Goal: Information Seeking & Learning: Check status

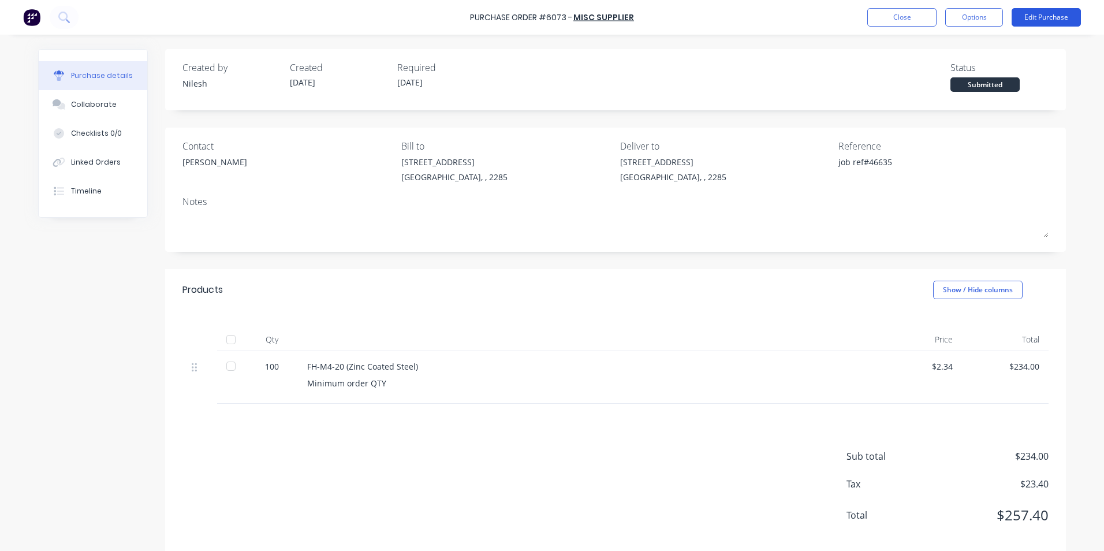
click at [1035, 13] on button "Edit Purchase" at bounding box center [1046, 17] width 69 height 18
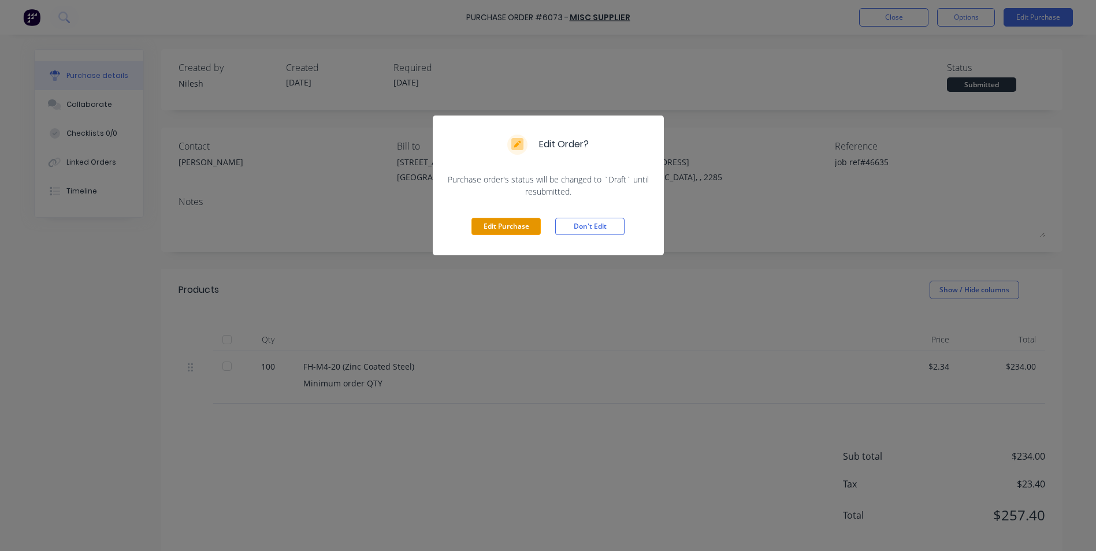
click at [497, 226] on button "Edit Purchase" at bounding box center [505, 226] width 69 height 17
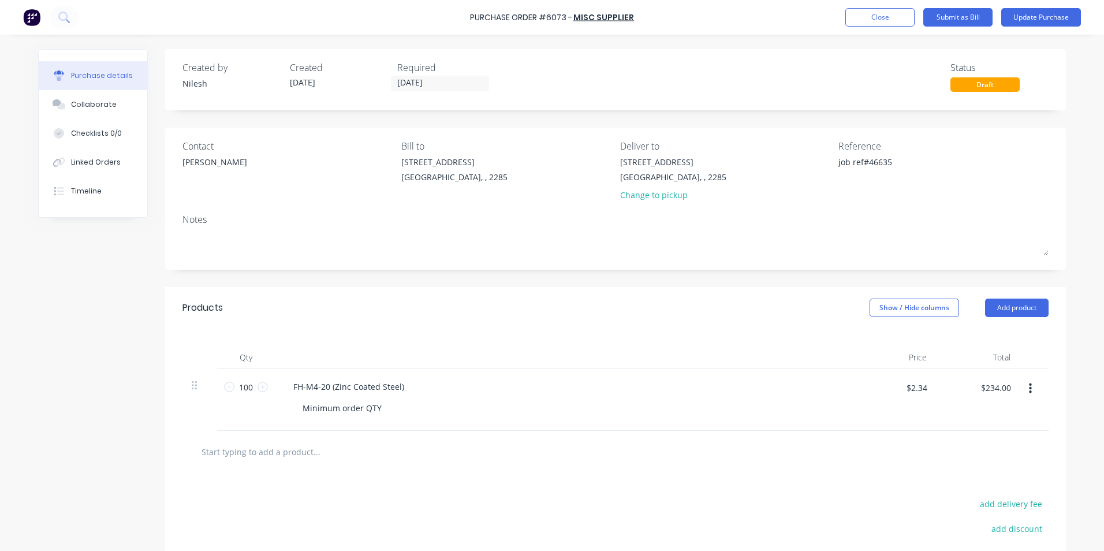
click at [603, 157] on div "[STREET_ADDRESS] [GEOGRAPHIC_DATA], , 2285" at bounding box center [506, 172] width 210 height 33
click at [203, 159] on div "[PERSON_NAME]" at bounding box center [288, 165] width 210 height 18
click at [191, 161] on div "[PERSON_NAME]" at bounding box center [215, 162] width 65 height 12
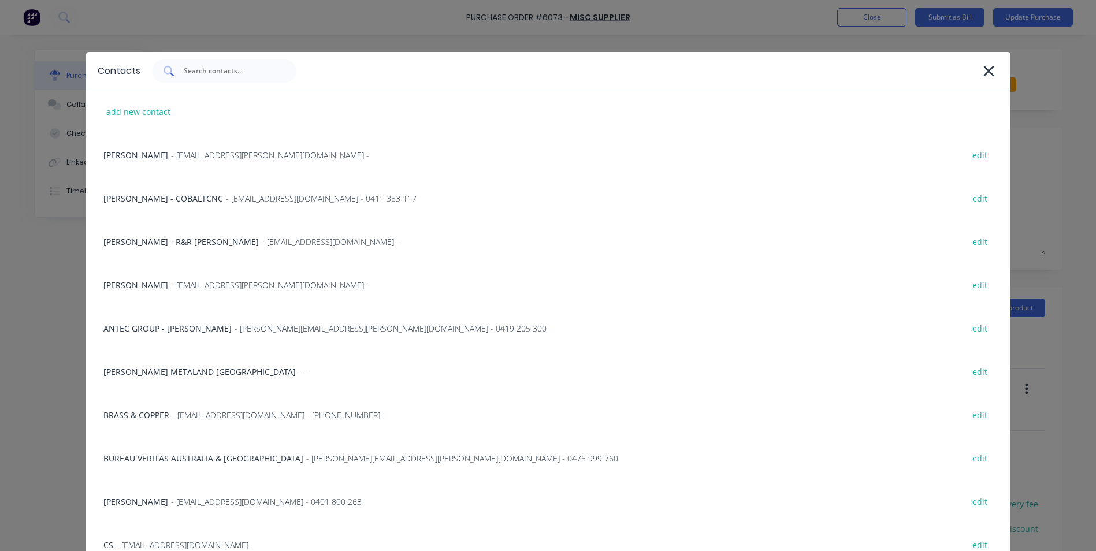
type textarea "x"
click at [232, 69] on input "text" at bounding box center [231, 71] width 96 height 12
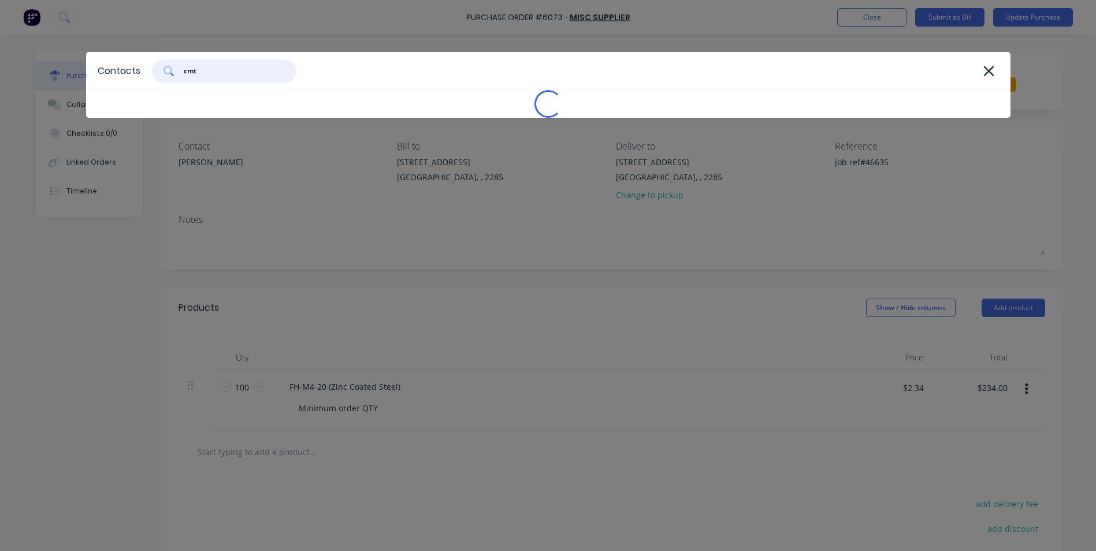
type input "cmts"
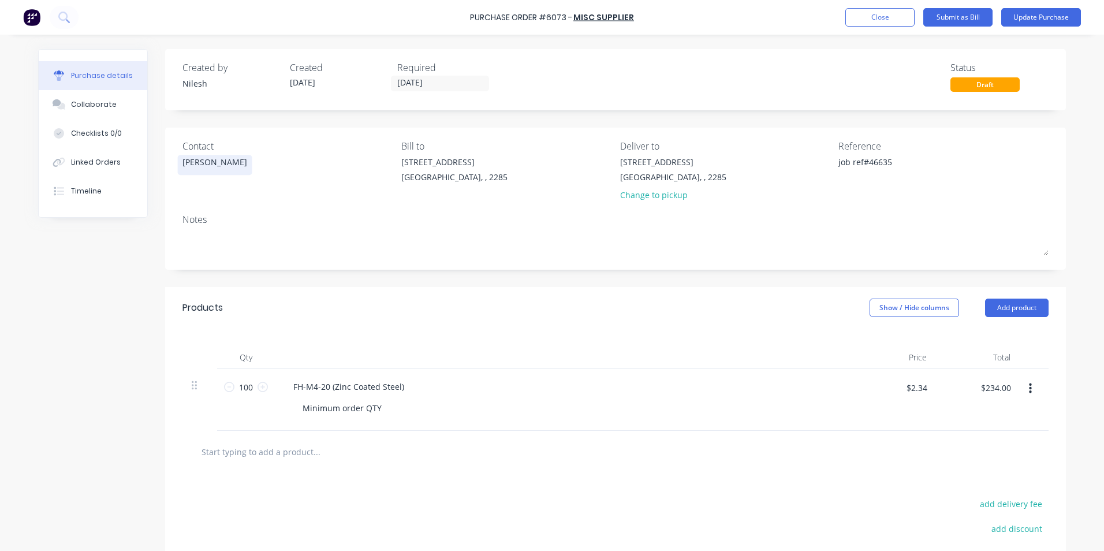
click at [195, 161] on div "[PERSON_NAME]" at bounding box center [215, 162] width 65 height 12
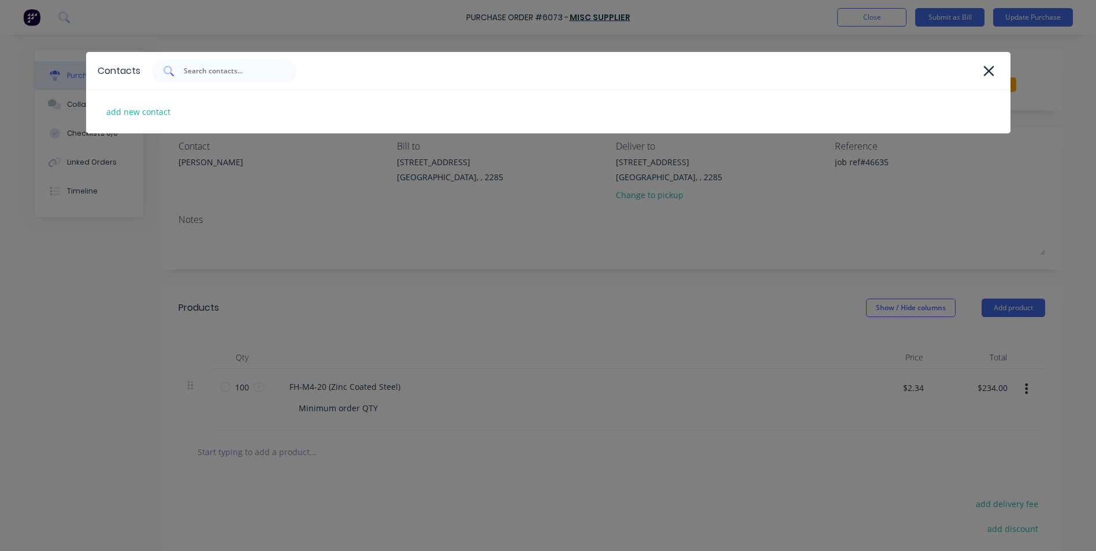
type textarea "x"
click at [243, 64] on div at bounding box center [224, 70] width 144 height 23
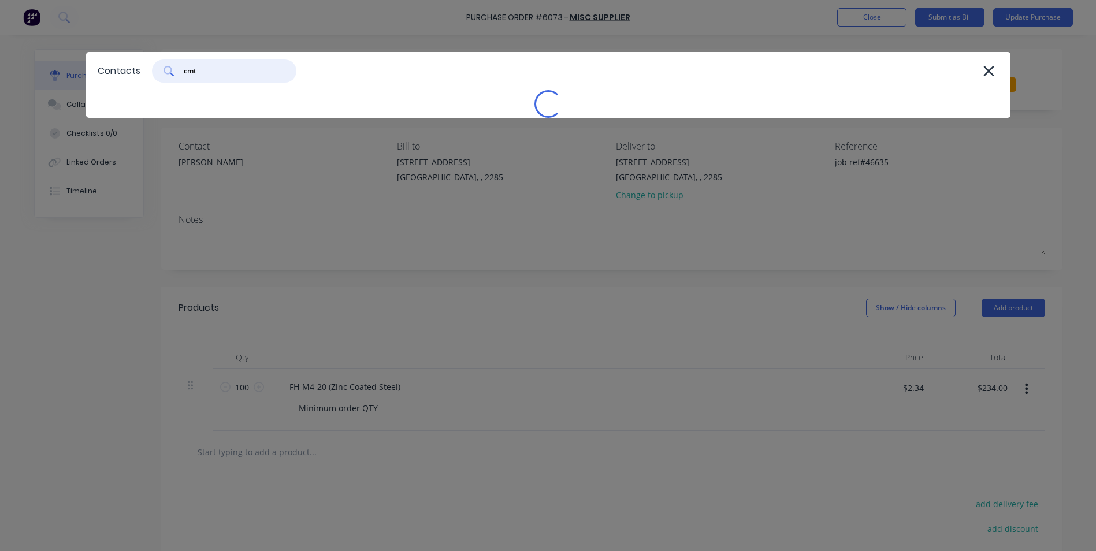
type input "cmts"
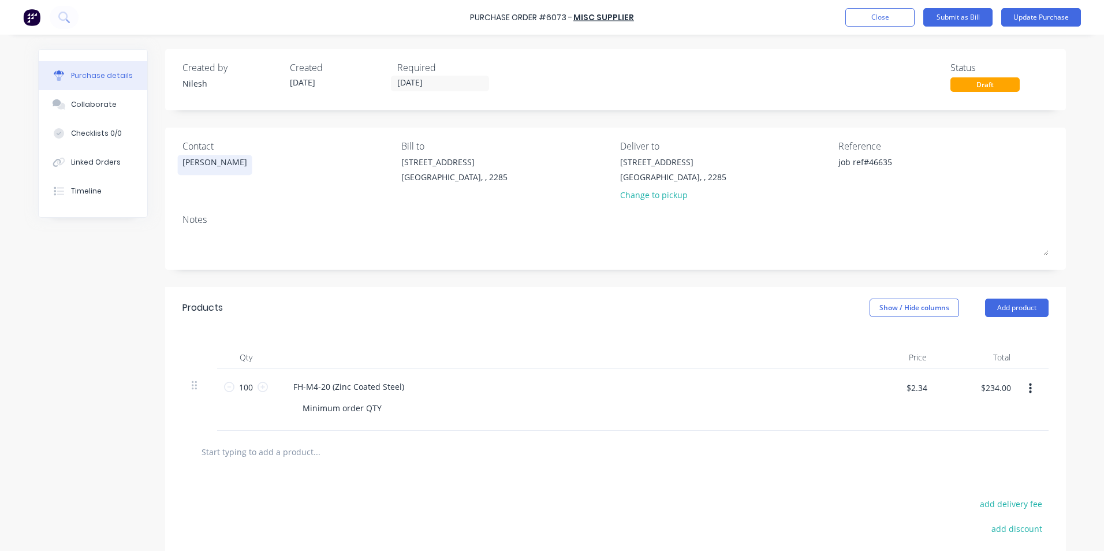
click at [183, 159] on div "[PERSON_NAME]" at bounding box center [215, 162] width 65 height 12
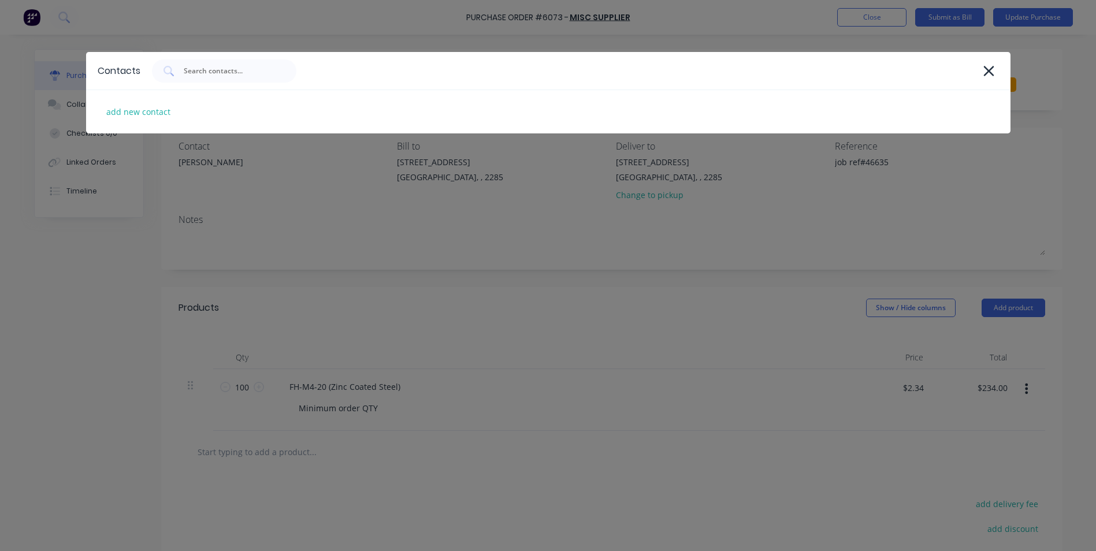
click at [998, 62] on div at bounding box center [575, 70] width 847 height 23
click at [977, 70] on div at bounding box center [575, 70] width 847 height 23
click at [986, 70] on icon at bounding box center [989, 71] width 12 height 16
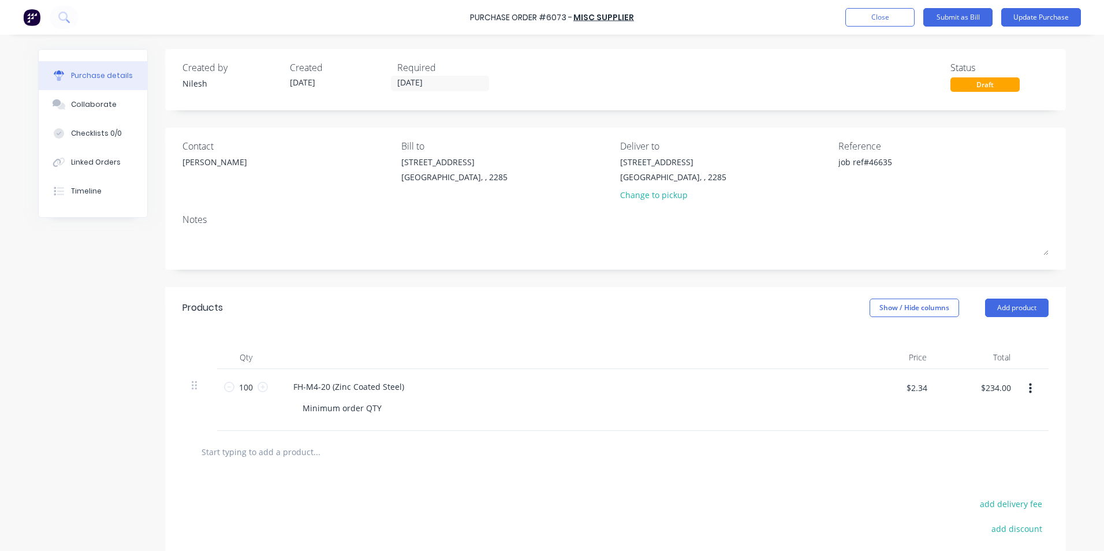
click at [202, 169] on div "[PERSON_NAME]" at bounding box center [288, 165] width 210 height 18
click at [196, 166] on div "[PERSON_NAME]" at bounding box center [215, 162] width 65 height 12
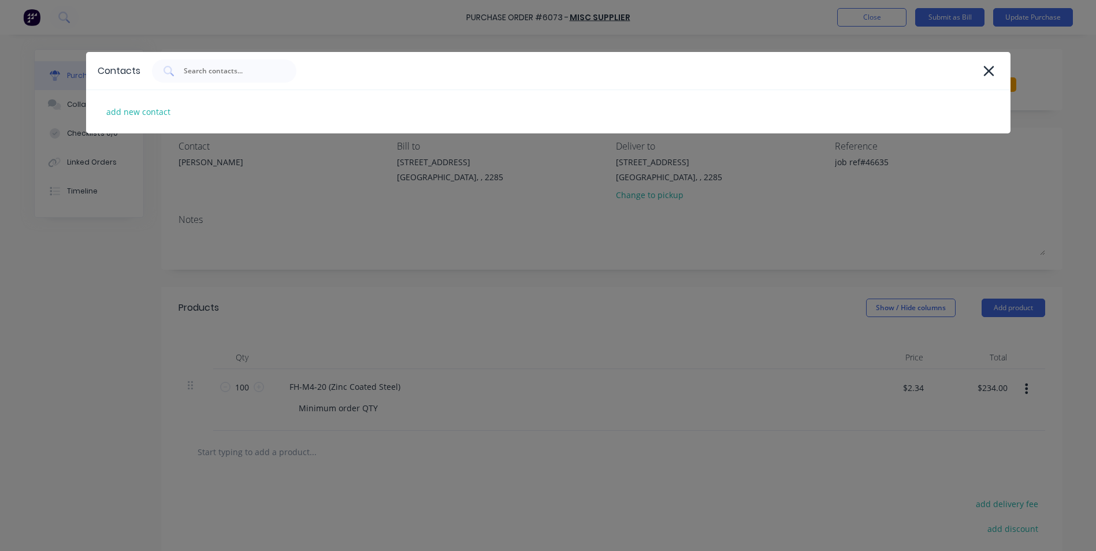
type textarea "x"
click at [211, 122] on div "add new contact" at bounding box center [548, 111] width 924 height 43
select select "AU"
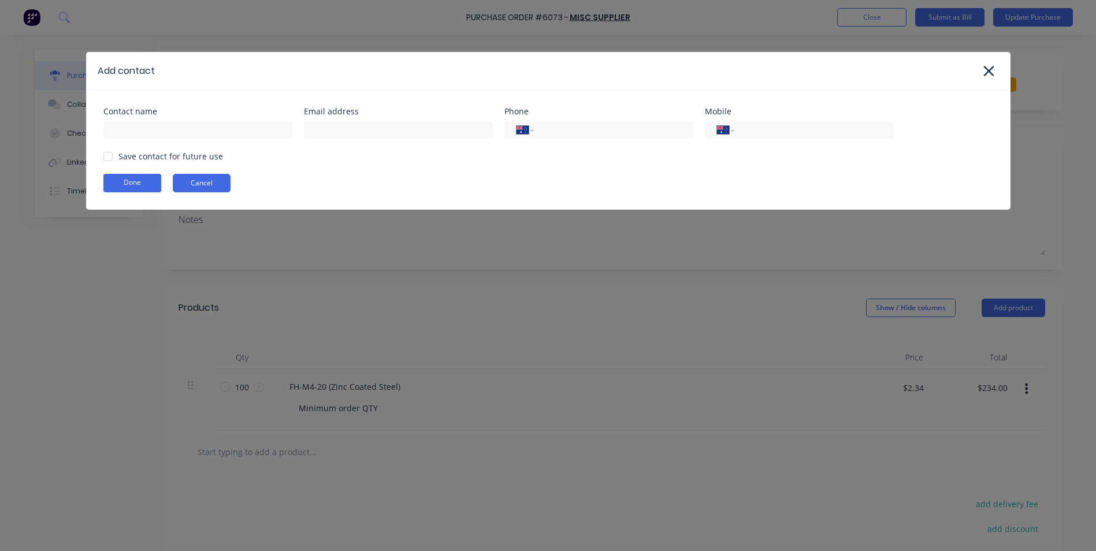
click at [222, 181] on button "Cancel" at bounding box center [202, 183] width 58 height 18
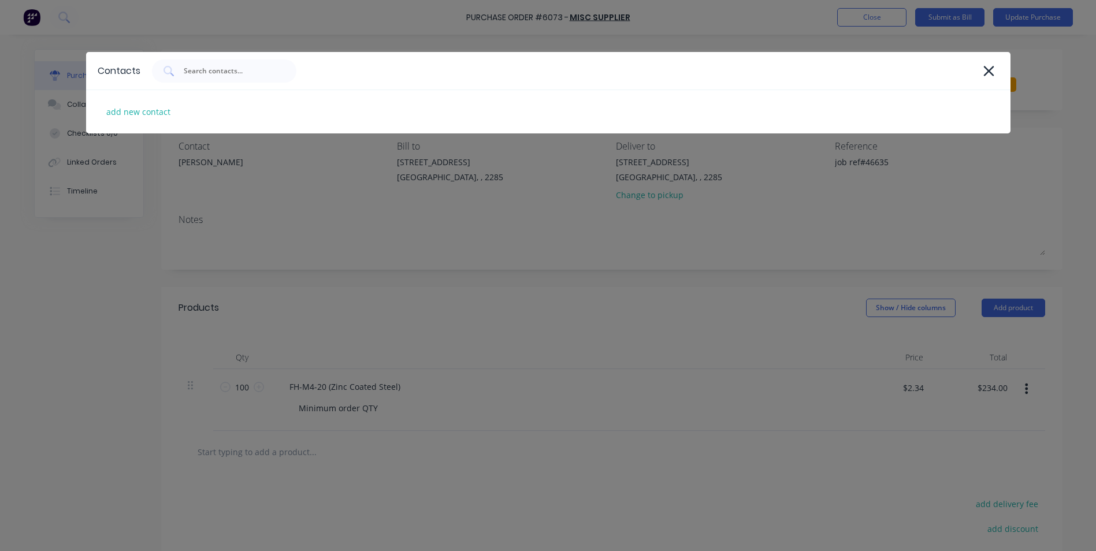
click at [219, 158] on div "Contacts add new contact" at bounding box center [548, 275] width 1096 height 551
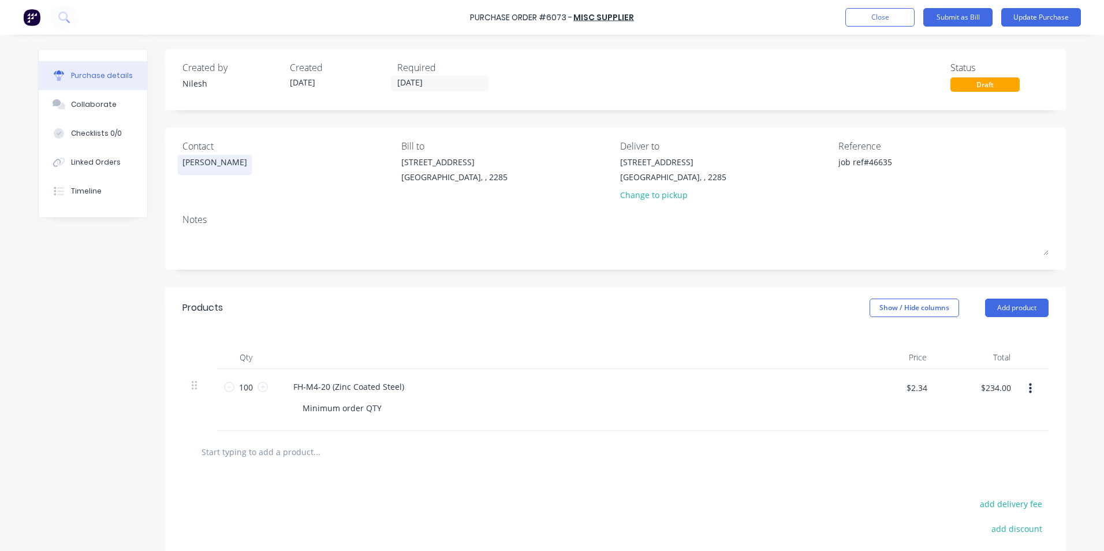
click at [195, 164] on div "[PERSON_NAME]" at bounding box center [215, 162] width 65 height 12
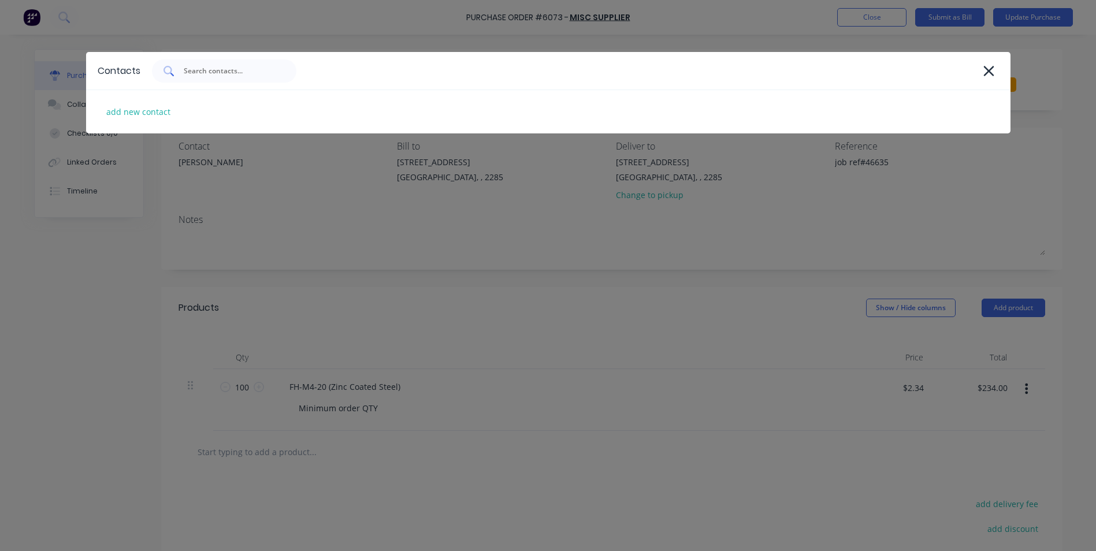
type textarea "x"
click at [250, 72] on input "text" at bounding box center [231, 71] width 96 height 12
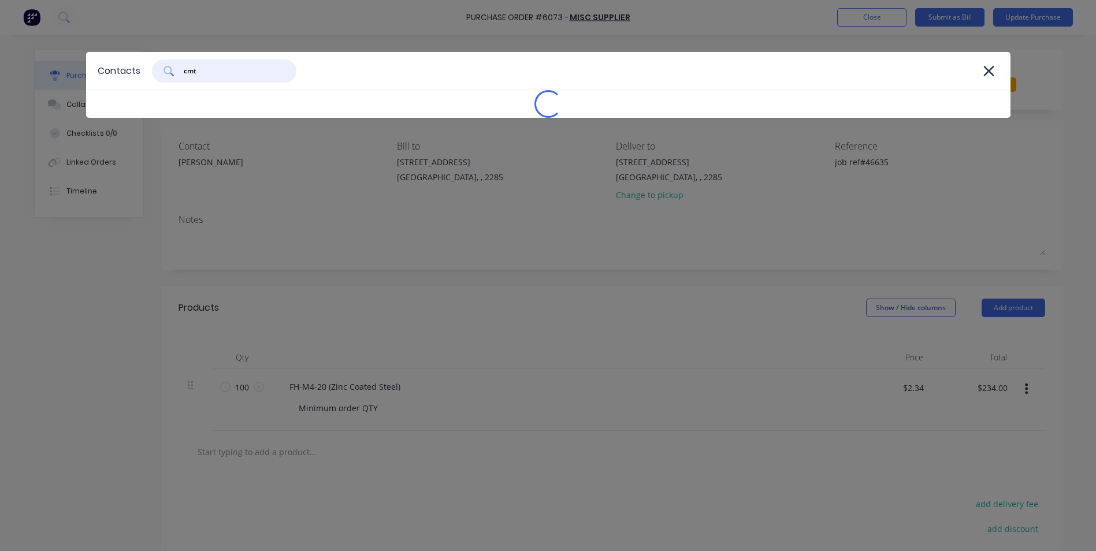
type input "cmts"
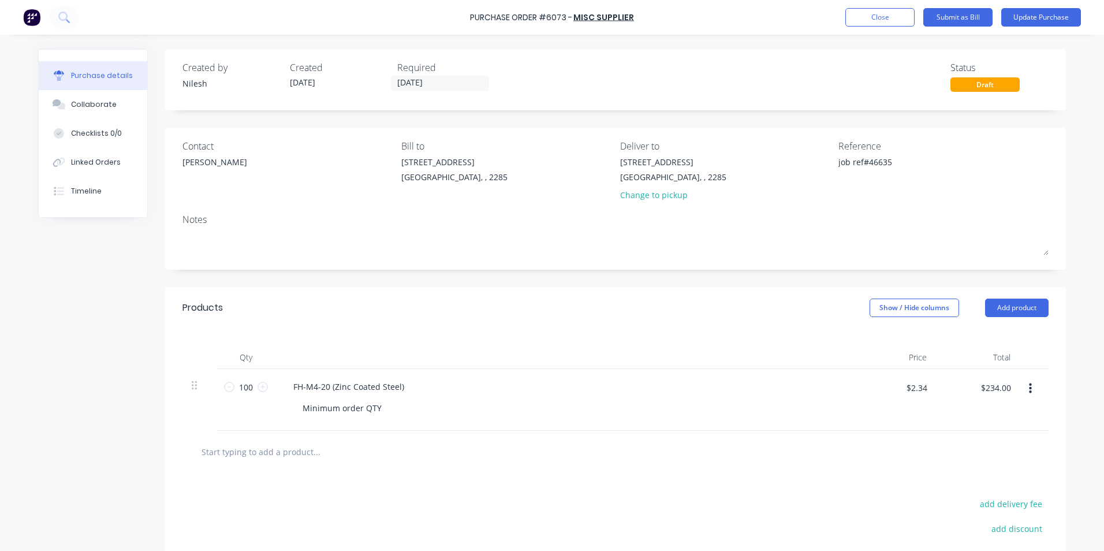
click at [500, 414] on div "Minimum order QTY" at bounding box center [568, 408] width 550 height 17
type textarea "x"
click at [95, 166] on div "Linked Orders" at bounding box center [96, 162] width 50 height 10
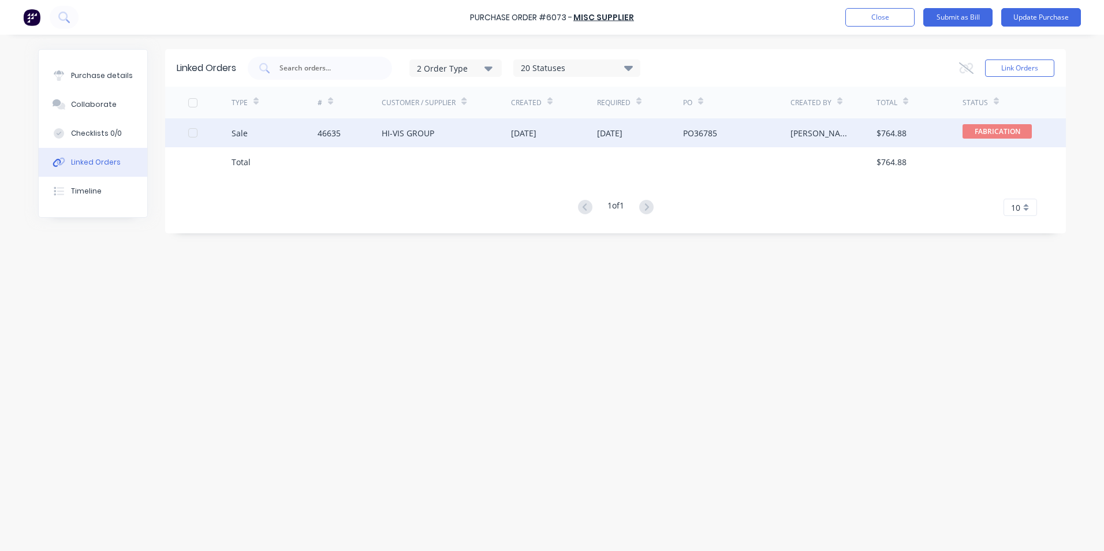
click at [196, 132] on div at bounding box center [192, 132] width 23 height 23
click at [340, 133] on div "46635" at bounding box center [329, 133] width 23 height 12
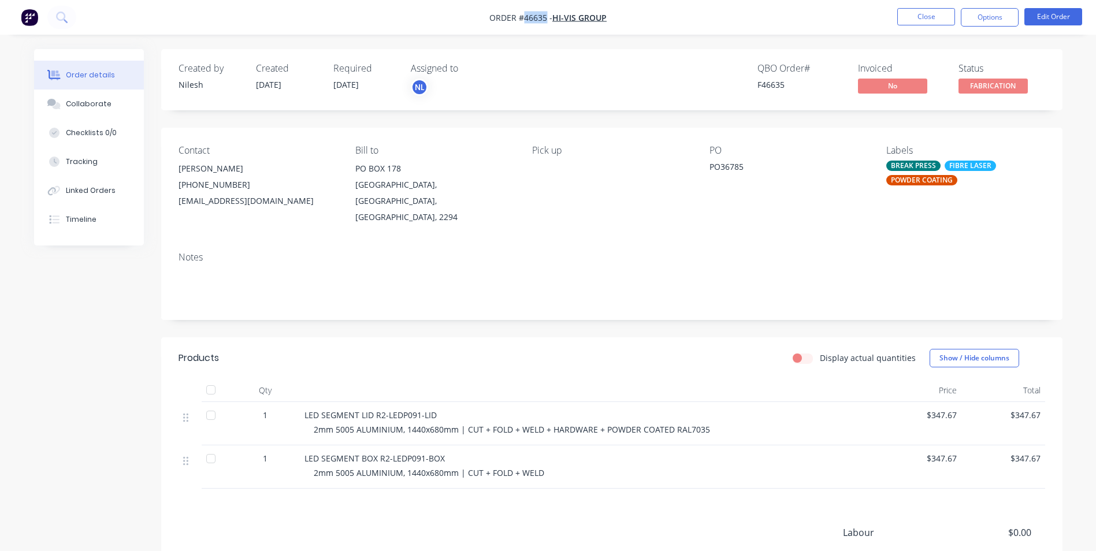
drag, startPoint x: 523, startPoint y: 17, endPoint x: 546, endPoint y: 19, distance: 23.2
click at [546, 19] on span "Order #46635 -" at bounding box center [520, 17] width 63 height 11
copy span "46635"
click at [907, 19] on button "Close" at bounding box center [926, 16] width 58 height 17
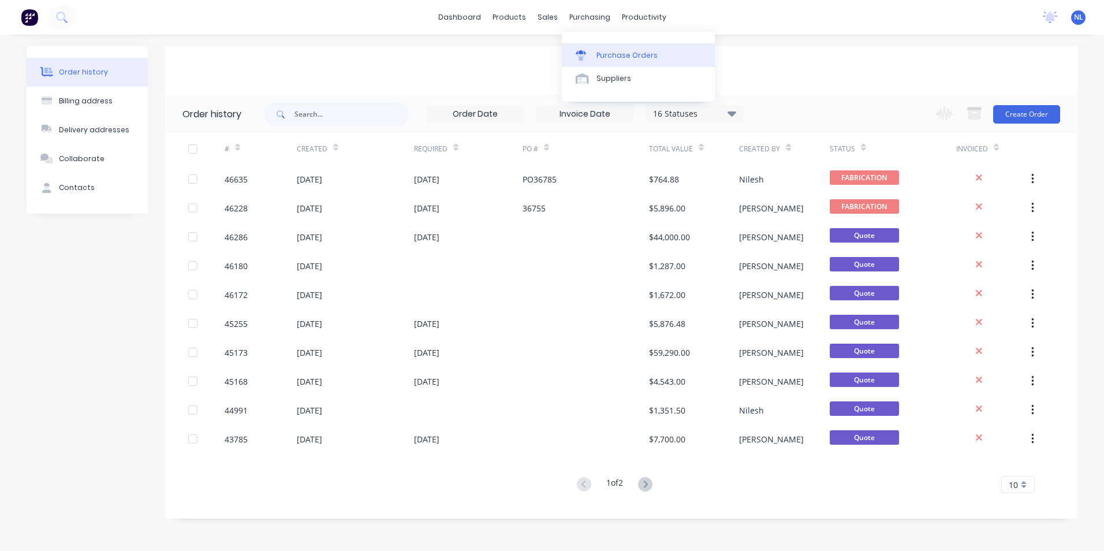
click at [624, 46] on link "Purchase Orders" at bounding box center [638, 54] width 153 height 23
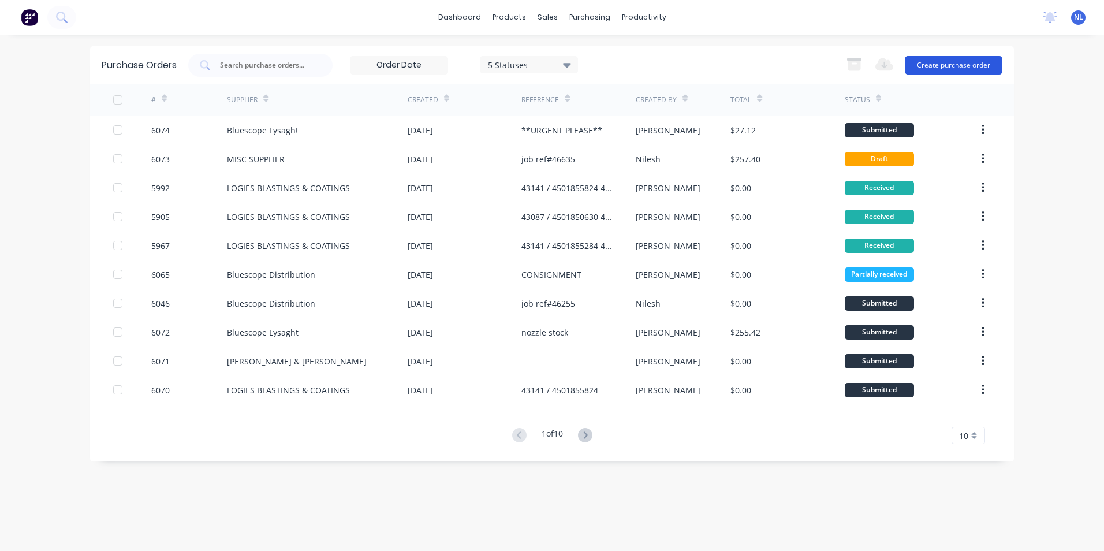
click at [963, 62] on button "Create purchase order" at bounding box center [954, 65] width 98 height 18
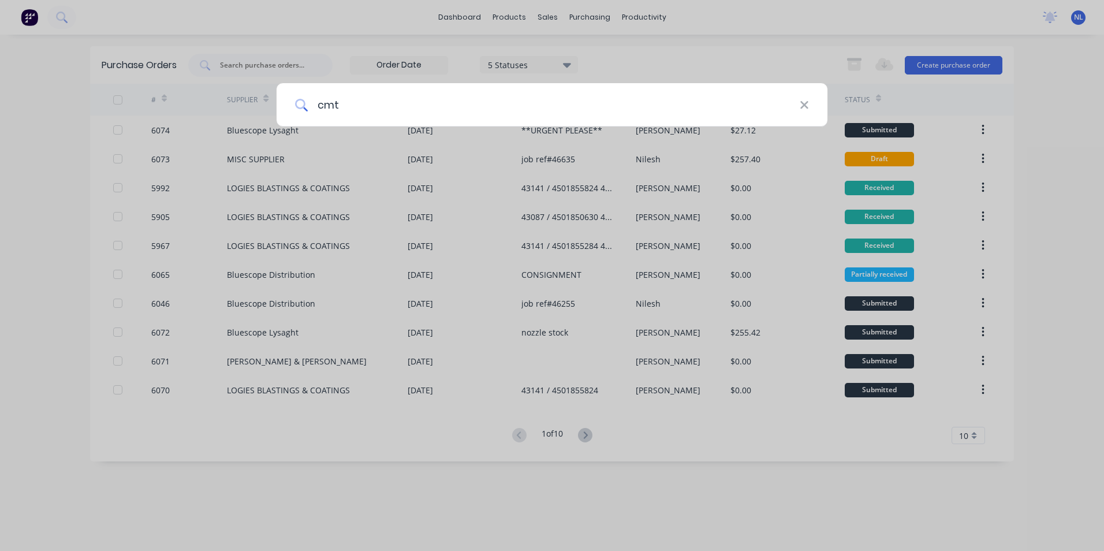
type input "cmts"
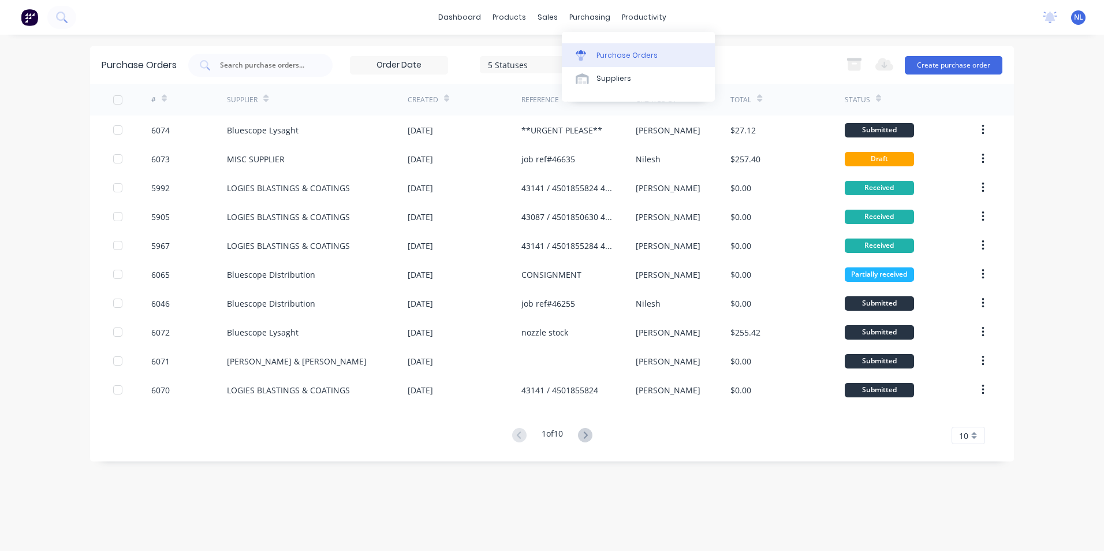
click at [626, 60] on link "Purchase Orders" at bounding box center [638, 54] width 153 height 23
click at [608, 82] on div "Suppliers" at bounding box center [614, 78] width 35 height 10
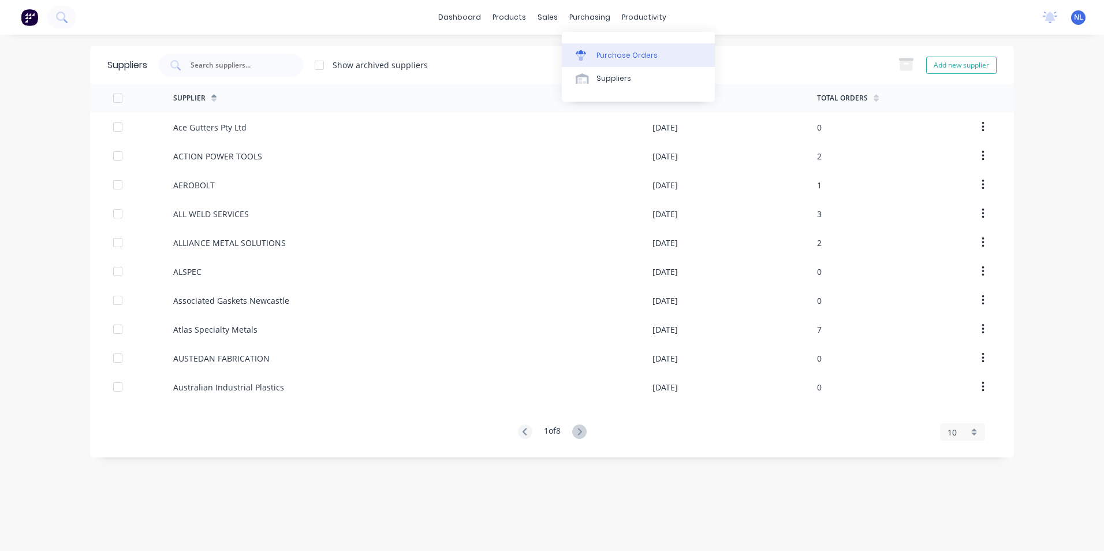
click at [600, 53] on div "Purchase Orders" at bounding box center [627, 55] width 61 height 10
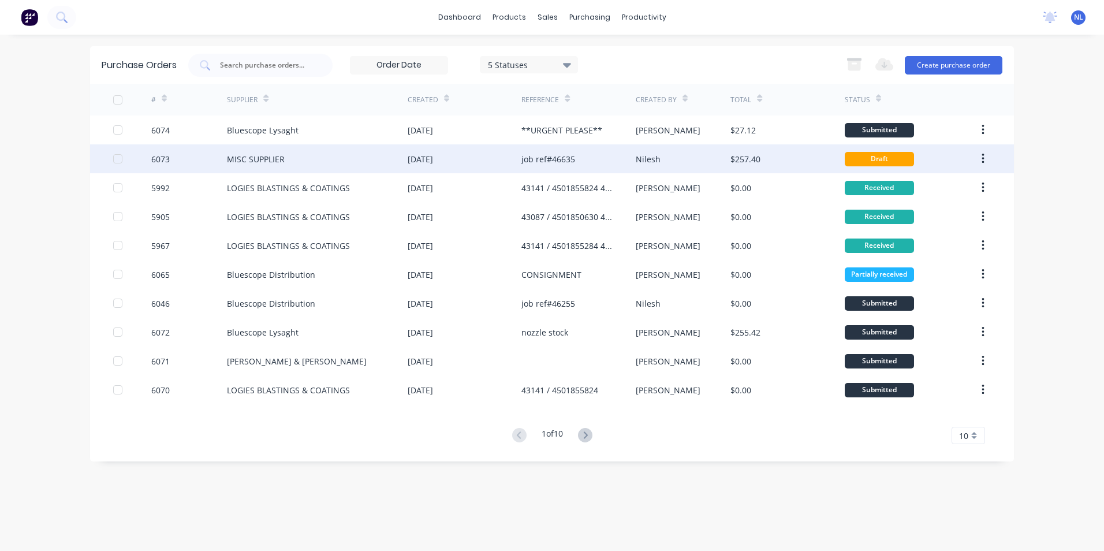
click at [652, 157] on div "Nilesh" at bounding box center [648, 159] width 25 height 12
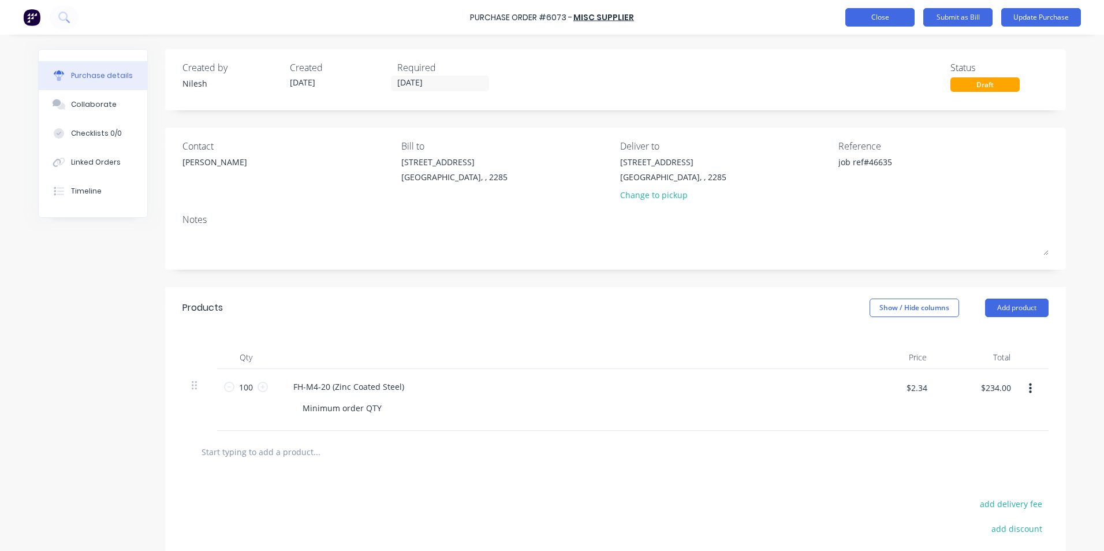
type textarea "x"
click at [865, 13] on button "Close" at bounding box center [880, 17] width 69 height 18
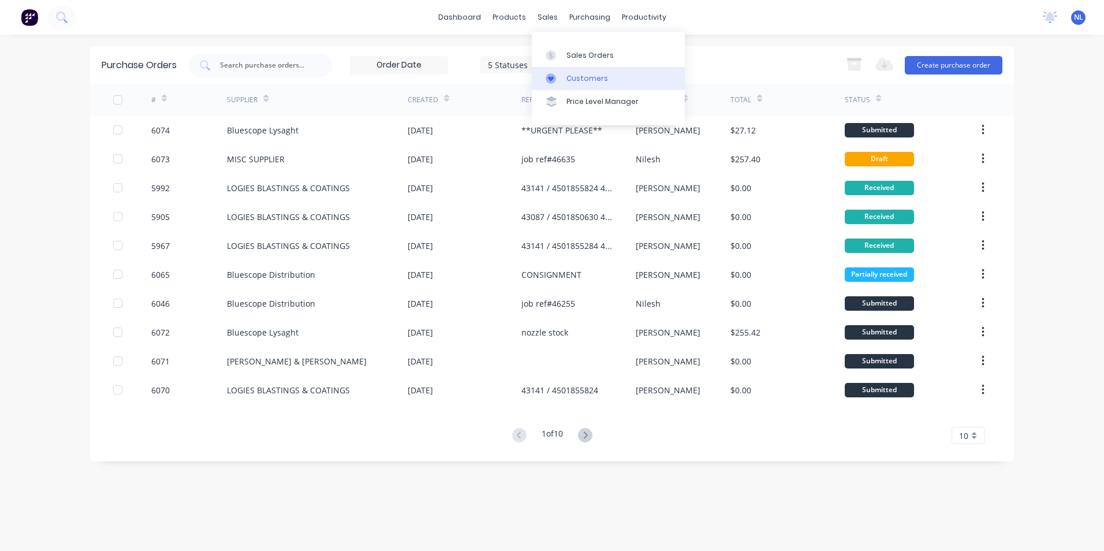
click at [596, 81] on div "Customers" at bounding box center [588, 78] width 42 height 10
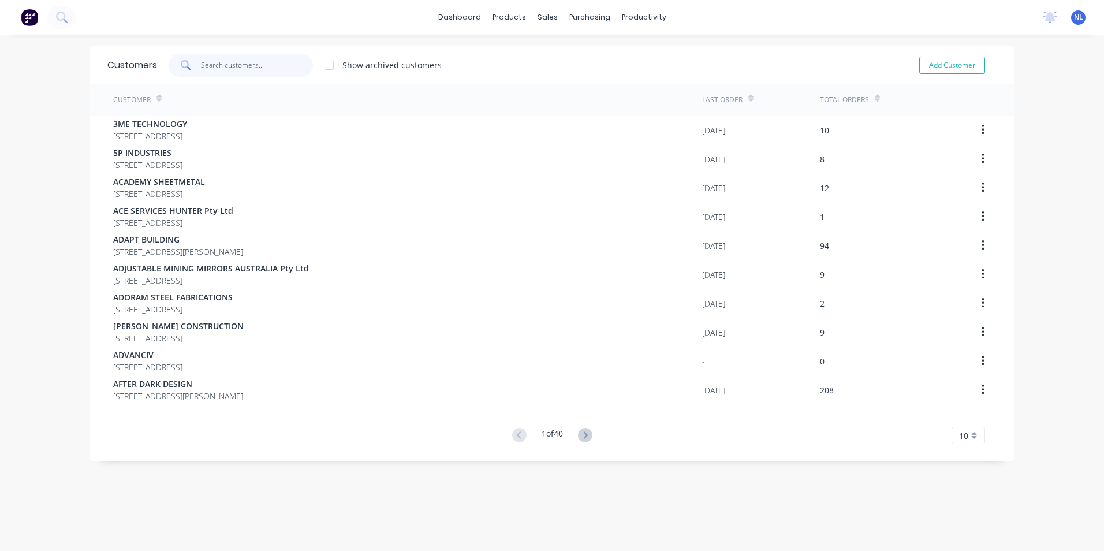
click at [267, 72] on input "text" at bounding box center [257, 65] width 113 height 23
paste input "0405 605 666"
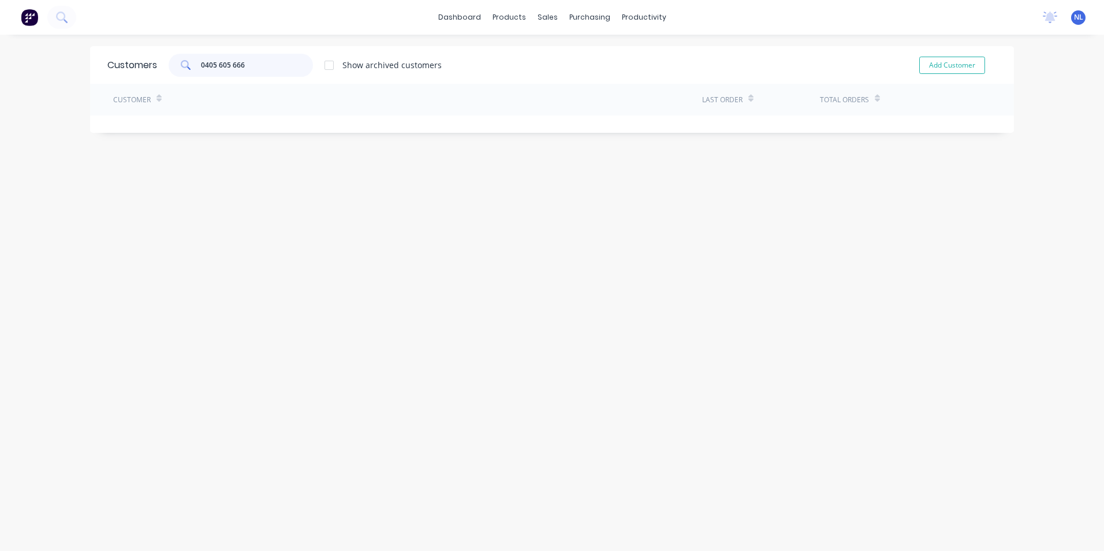
type input "0405 605 666"
click at [571, 84] on link "Customers" at bounding box center [604, 78] width 153 height 23
click at [574, 73] on div "Customers" at bounding box center [584, 78] width 42 height 10
click at [563, 46] on link "Sales Orders" at bounding box center [604, 54] width 153 height 23
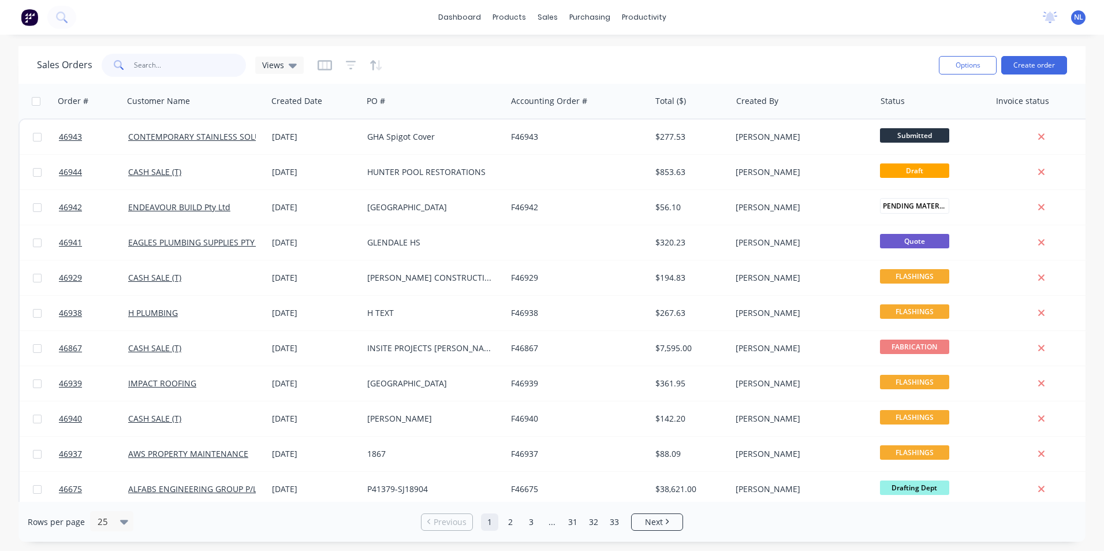
click at [220, 72] on input "text" at bounding box center [190, 65] width 113 height 23
paste input "0405 605 666"
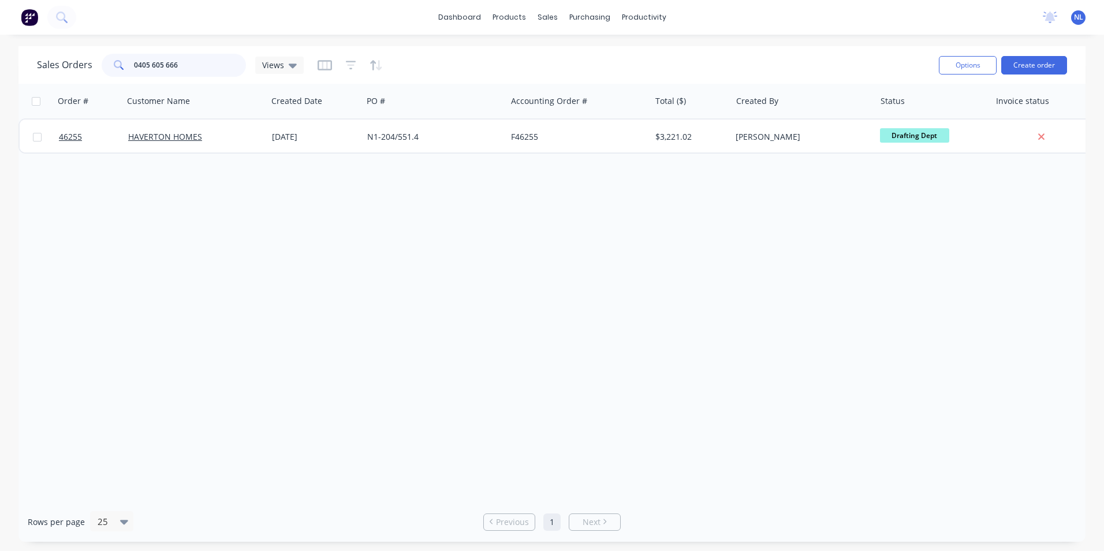
type input "0405 605 666"
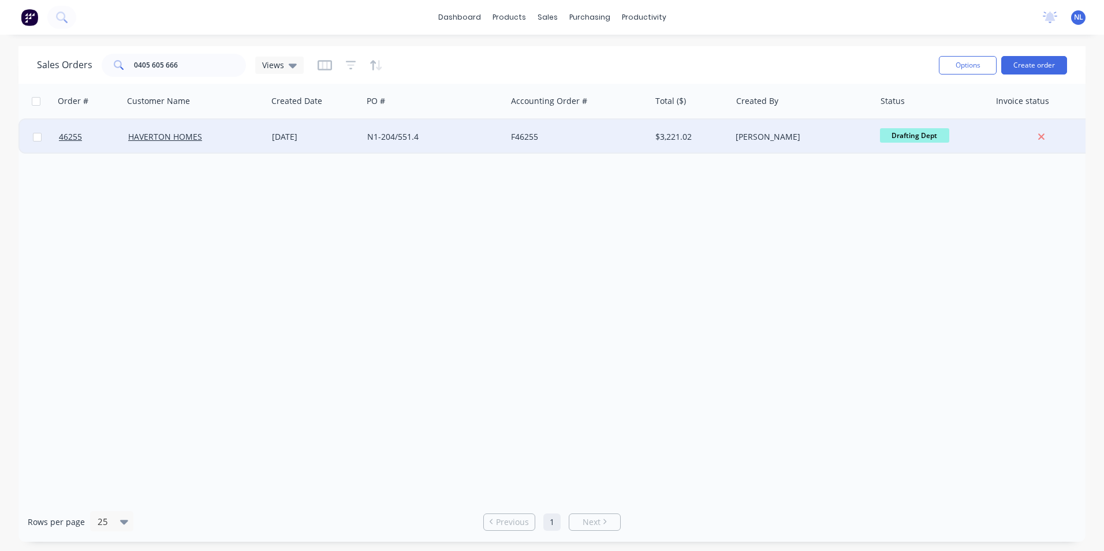
click at [379, 132] on div "N1-204/551.4" at bounding box center [431, 137] width 128 height 12
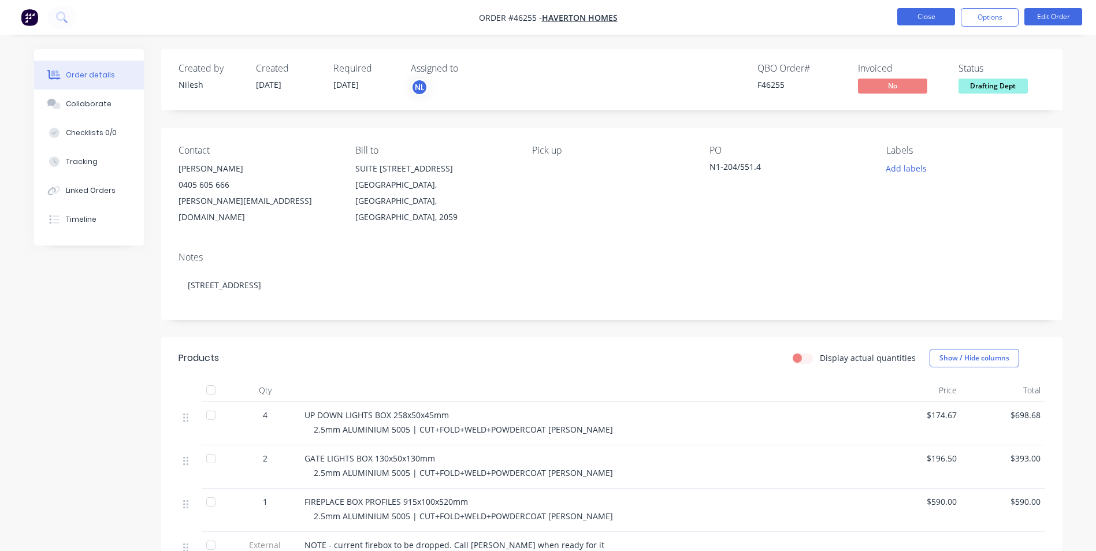
click at [911, 10] on button "Close" at bounding box center [926, 16] width 58 height 17
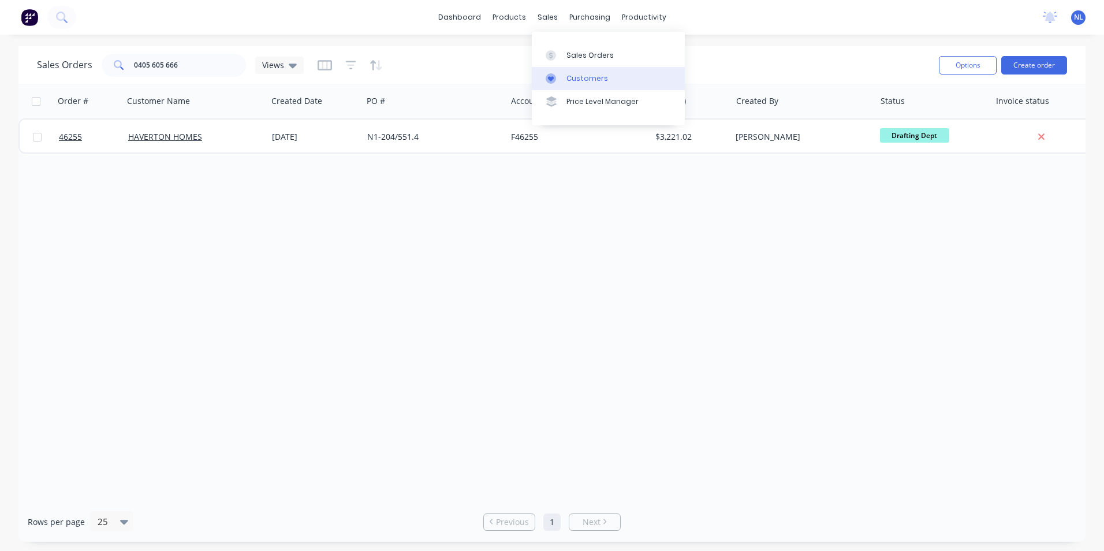
click at [574, 76] on div "Customers" at bounding box center [588, 78] width 42 height 10
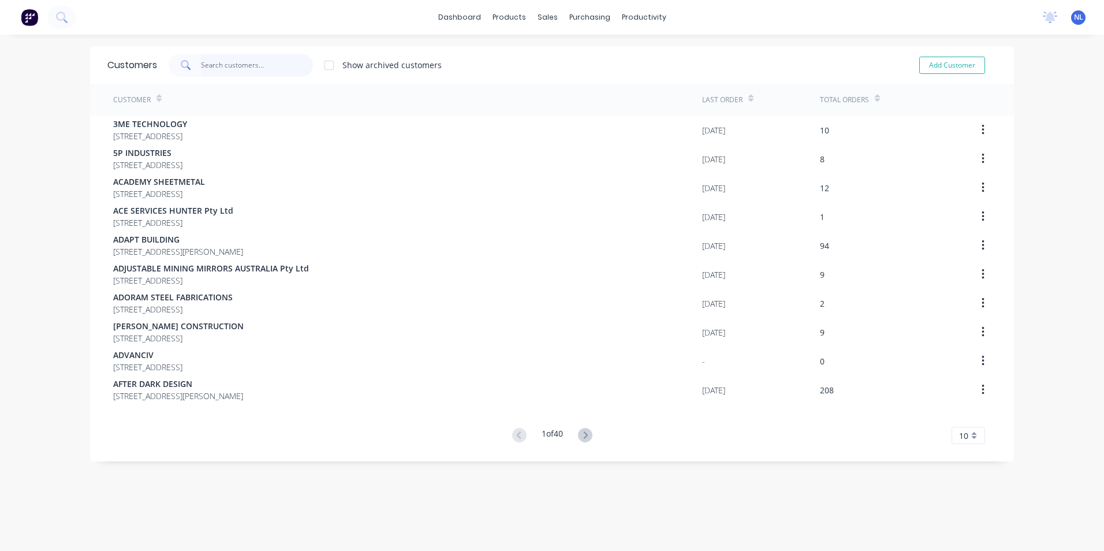
click at [215, 64] on input "text" at bounding box center [257, 65] width 113 height 23
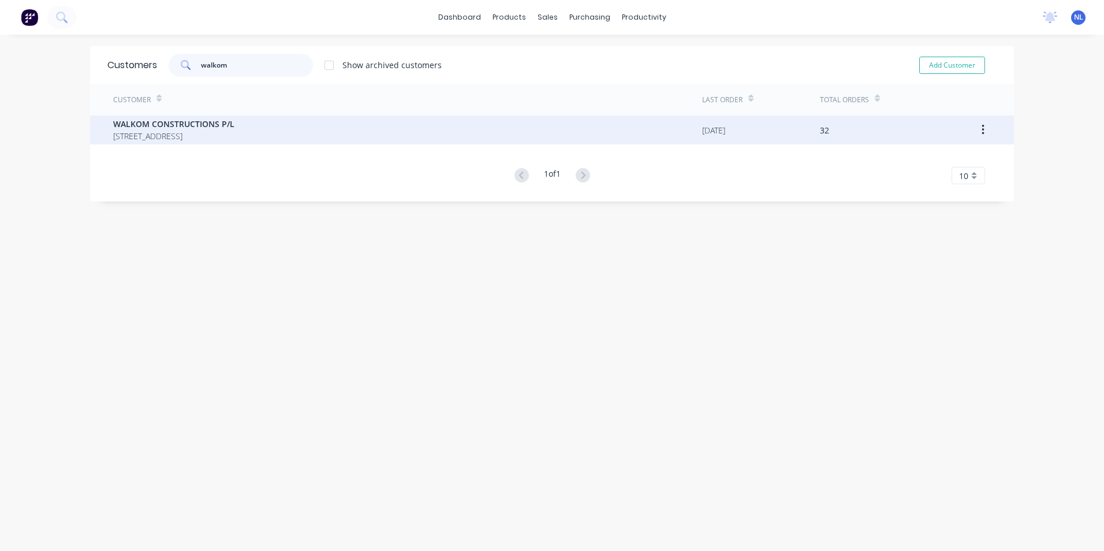
type input "walkom"
click at [235, 132] on span "[STREET_ADDRESS]" at bounding box center [173, 136] width 121 height 12
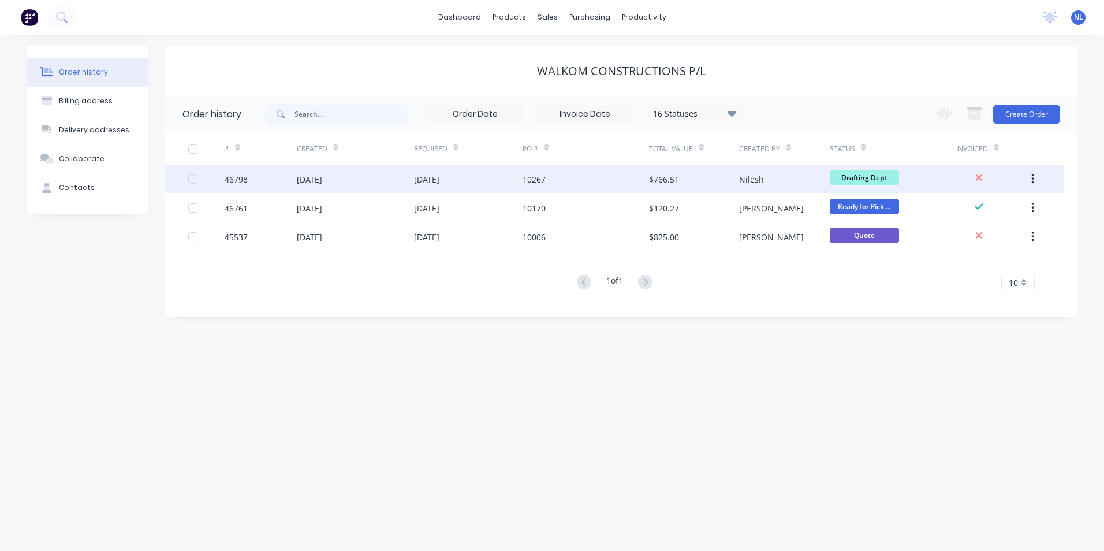
click at [549, 182] on div "10267" at bounding box center [586, 179] width 126 height 29
